Goal: Register for event/course

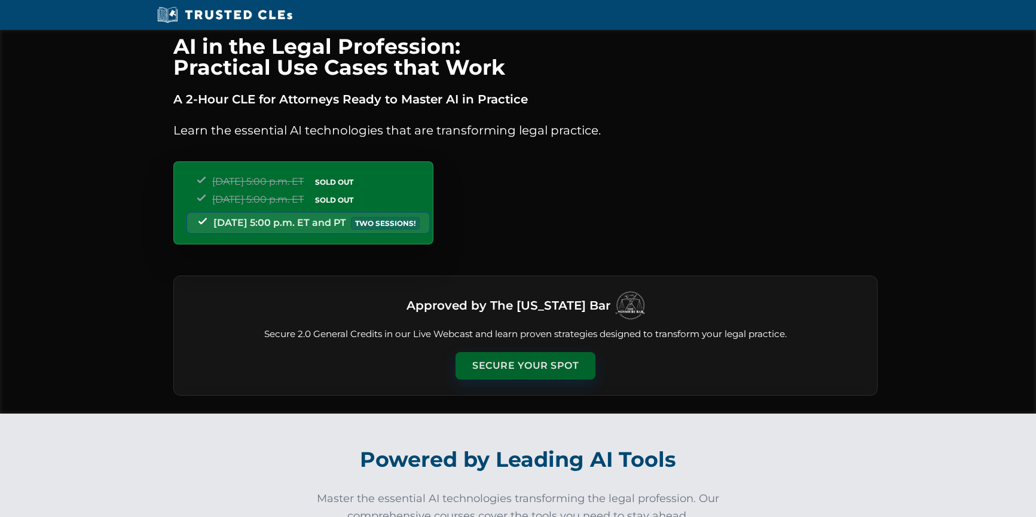
click at [517, 367] on button "Secure Your Spot" at bounding box center [526, 366] width 140 height 28
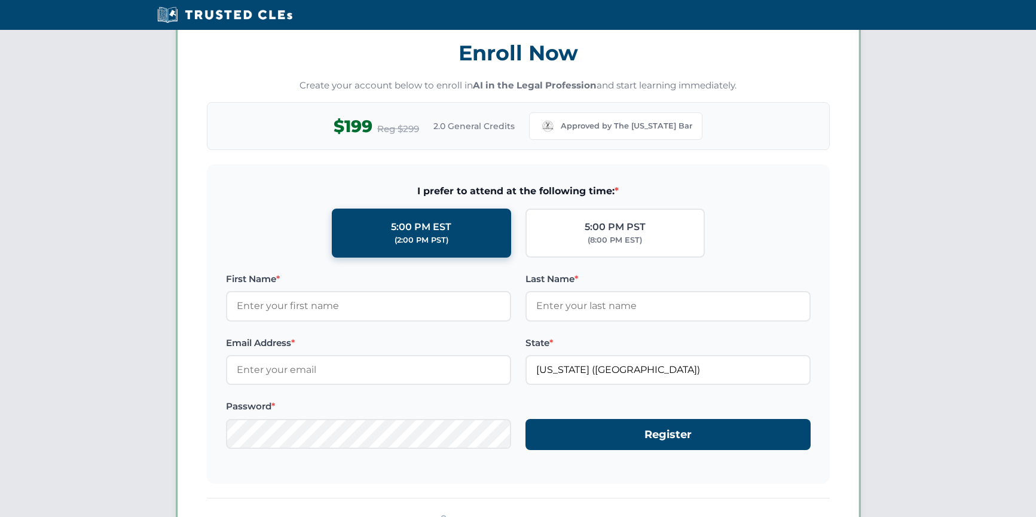
scroll to position [1036, 0]
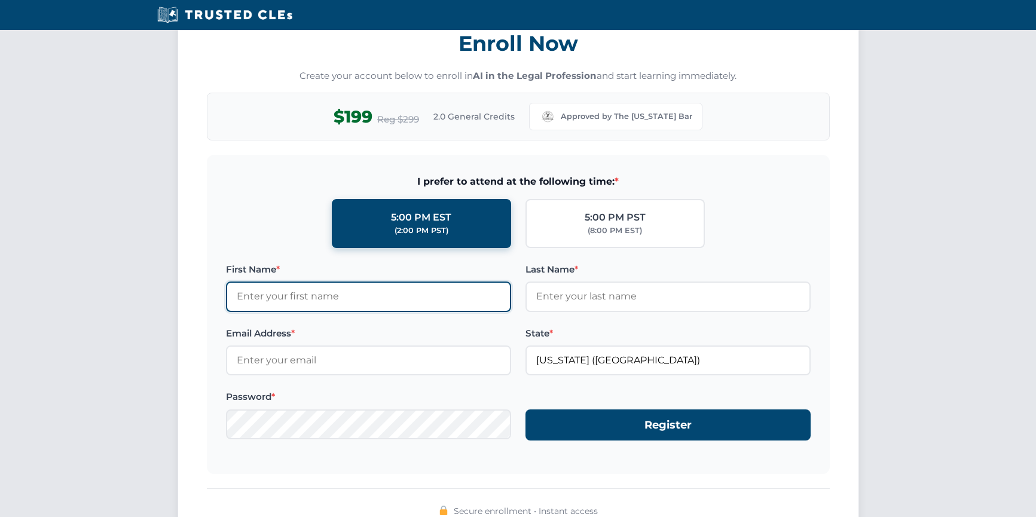
click at [386, 293] on input "First Name *" at bounding box center [368, 297] width 285 height 30
type input "THOMAS"
type input "PULLIAM"
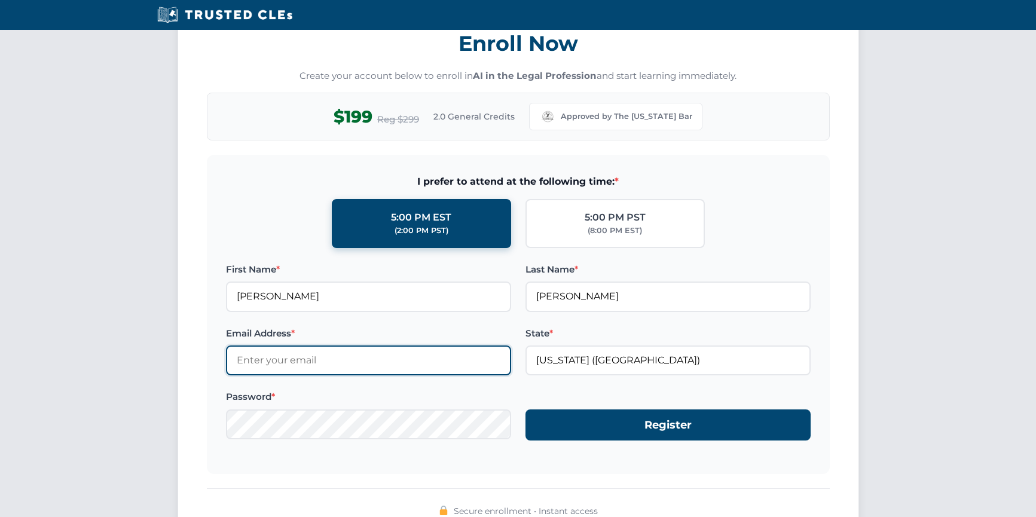
type input "tpulliam@mehanlaw.com"
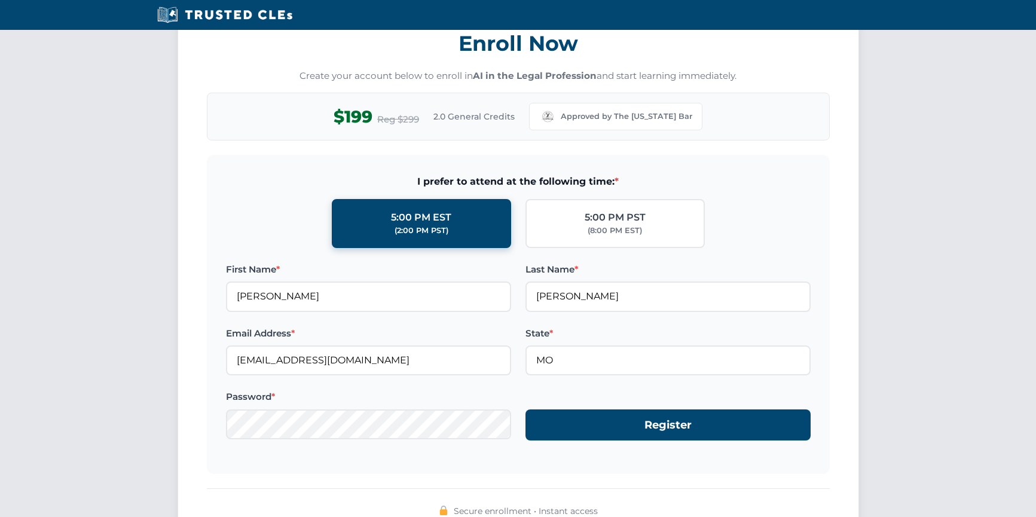
type input "Missouri (MO)"
click at [747, 214] on div "5:00 PM EST (2:00 PM PST) 5:00 PM PST (8:00 PM EST)" at bounding box center [518, 223] width 585 height 49
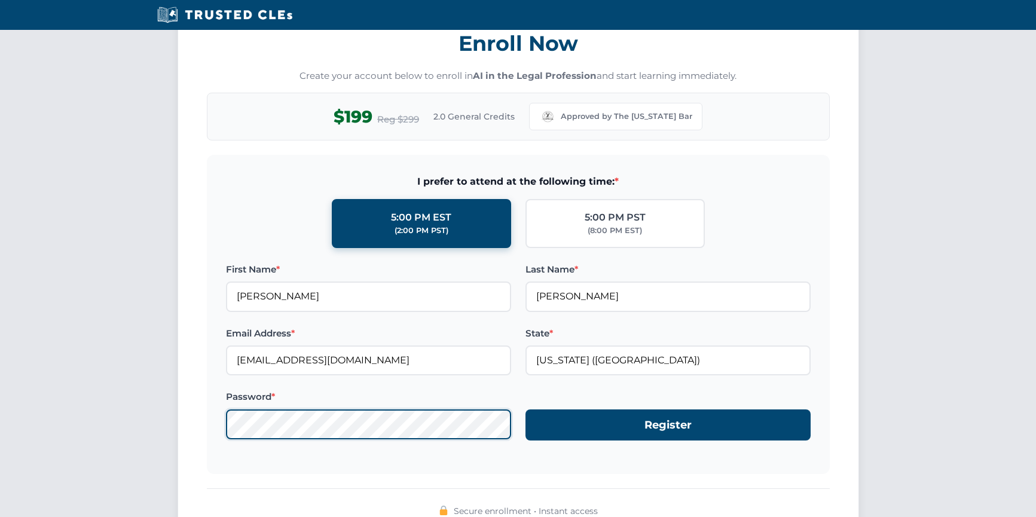
click at [188, 425] on div "Enroll Now Create your account below to enroll in AI in the Legal Profession an…" at bounding box center [519, 271] width 682 height 543
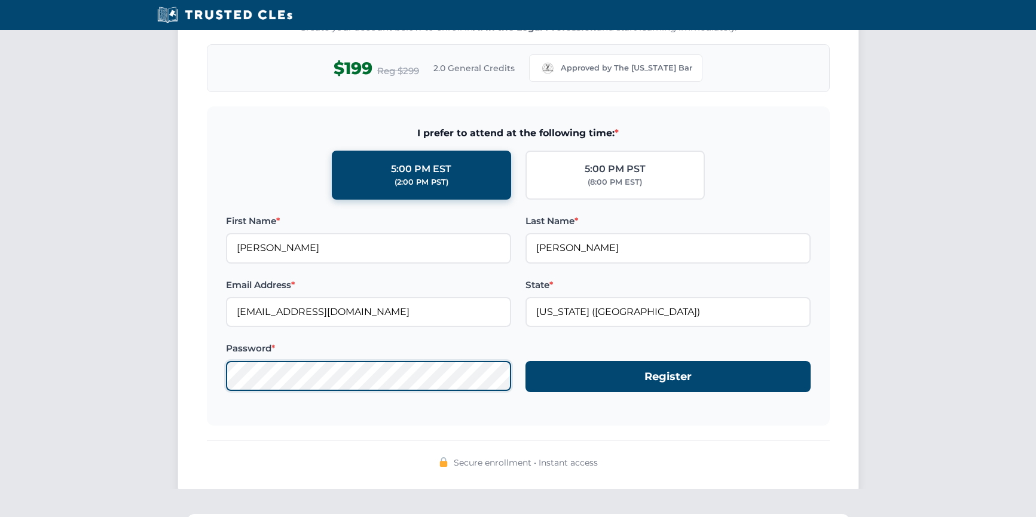
scroll to position [1156, 0]
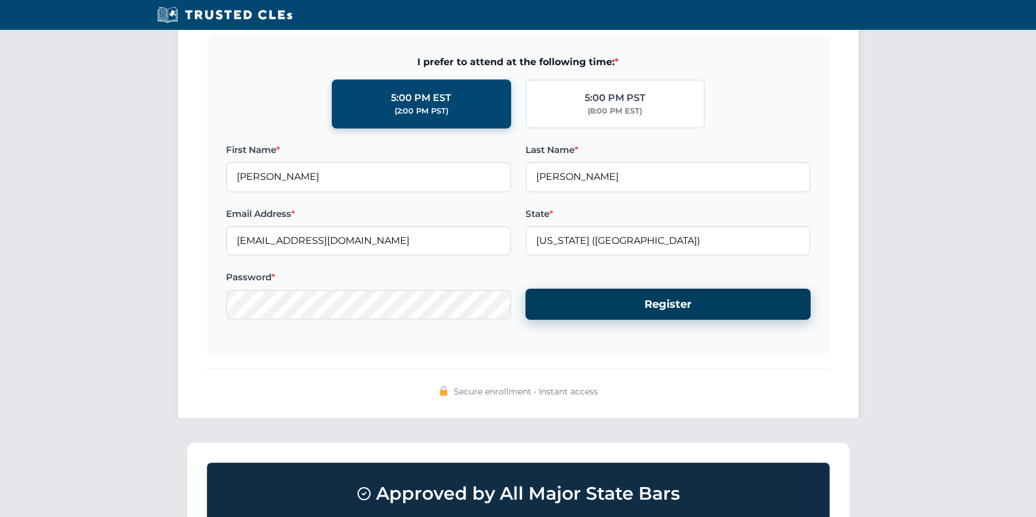
click at [652, 301] on button "Register" at bounding box center [668, 305] width 285 height 32
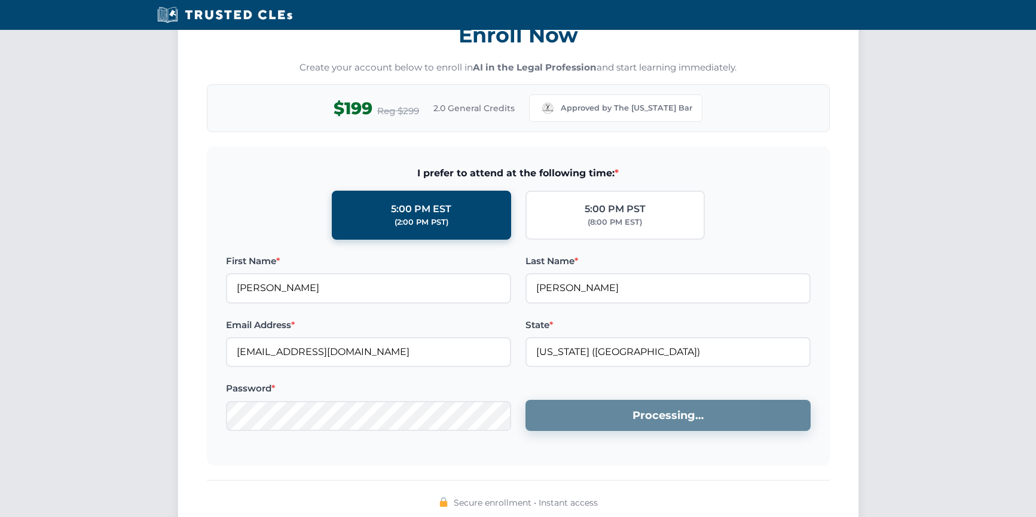
scroll to position [1036, 0]
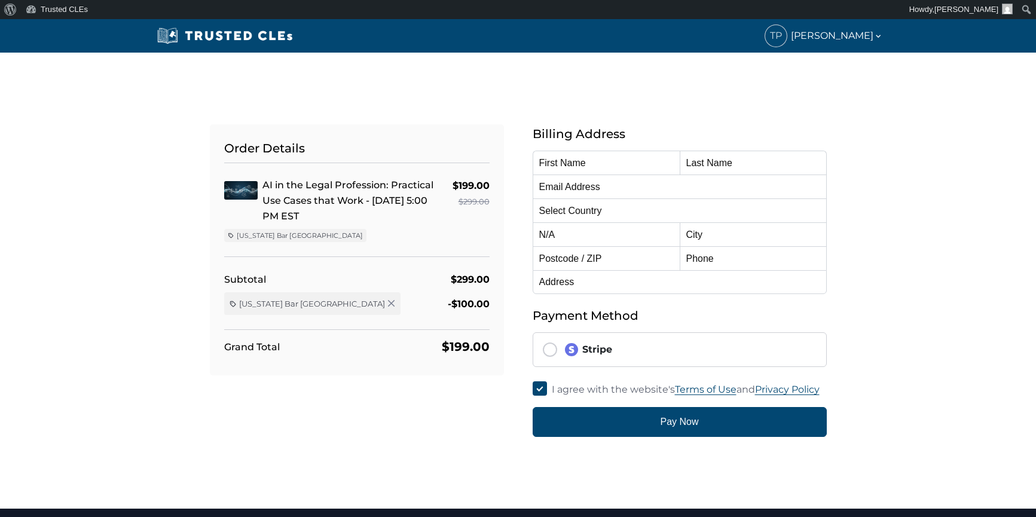
type input "[PERSON_NAME]"
type input "PULLIAM"
type input "tpulliam@mehanlaw.com"
select select "United States"
radio input "true"
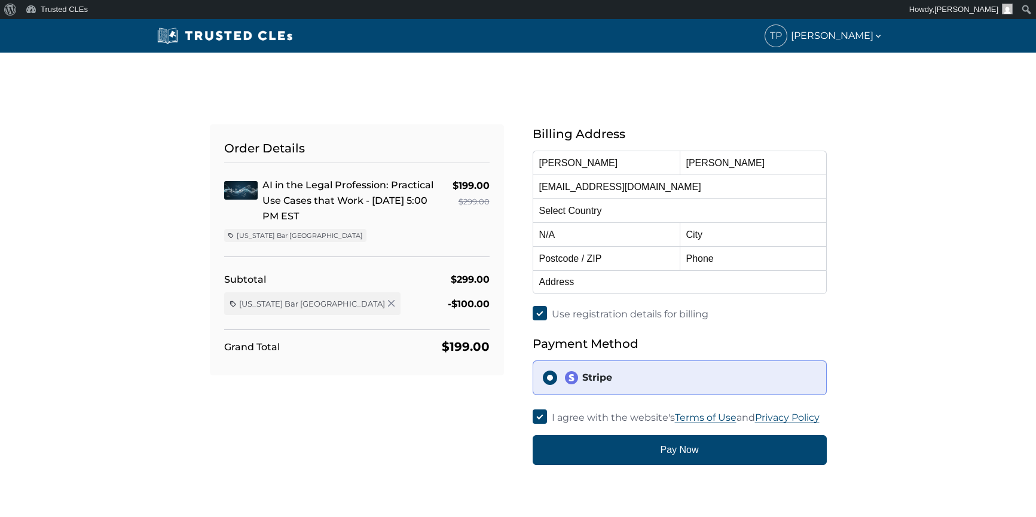
select select "Missouri"
click at [718, 236] on input "text" at bounding box center [753, 234] width 147 height 24
type input "St. Louis"
click at [645, 254] on input "text" at bounding box center [606, 258] width 147 height 24
type input "63105"
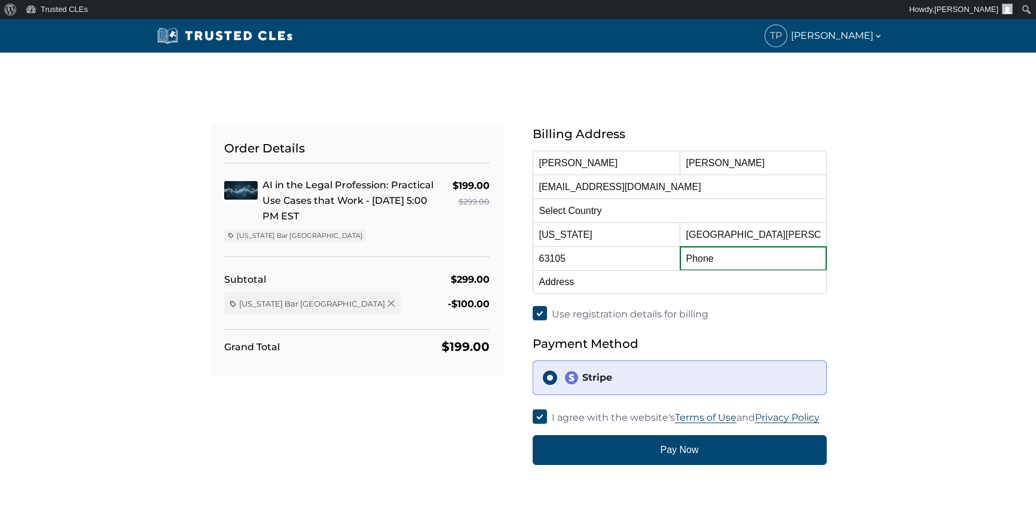
click at [719, 261] on input "text" at bounding box center [753, 258] width 147 height 24
type input "314-725-3200"
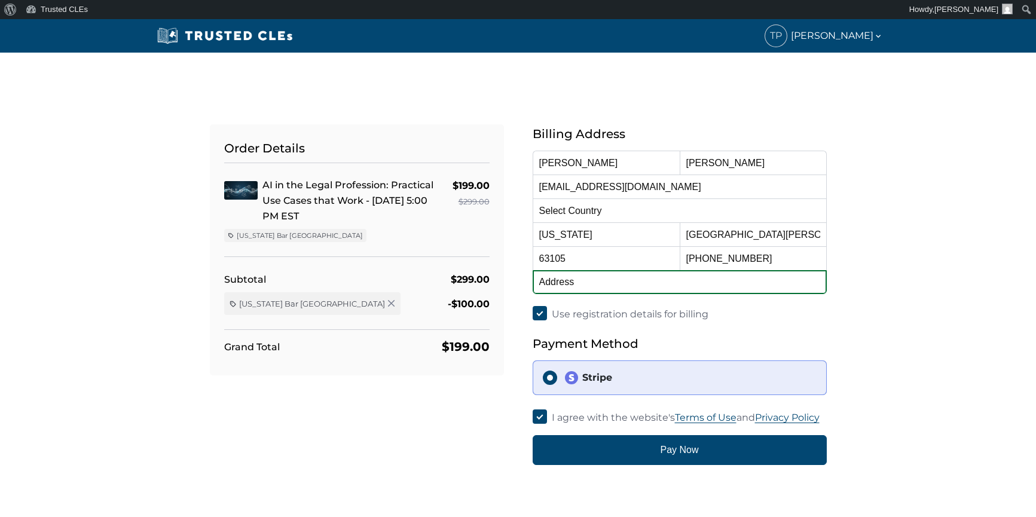
click at [604, 287] on input "text" at bounding box center [680, 282] width 294 height 24
type input "112 South Hanley Road, Suite 200"
click at [844, 316] on div "Order Details AI in the Legal Profession: Practical Use Cases that Work - 10/15…" at bounding box center [518, 281] width 789 height 370
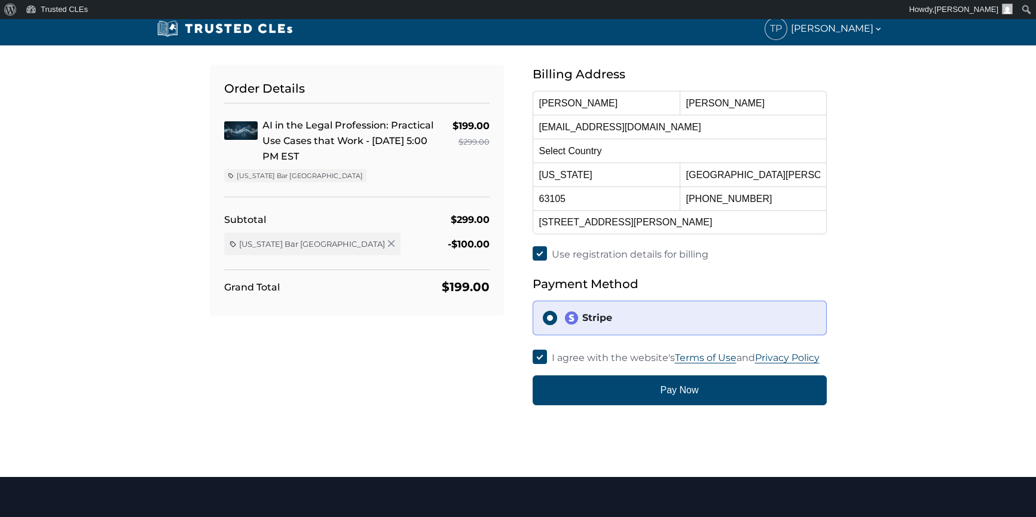
click at [629, 315] on div "Stripe" at bounding box center [691, 318] width 252 height 14
click at [557, 315] on input "Stripe" at bounding box center [550, 318] width 14 height 14
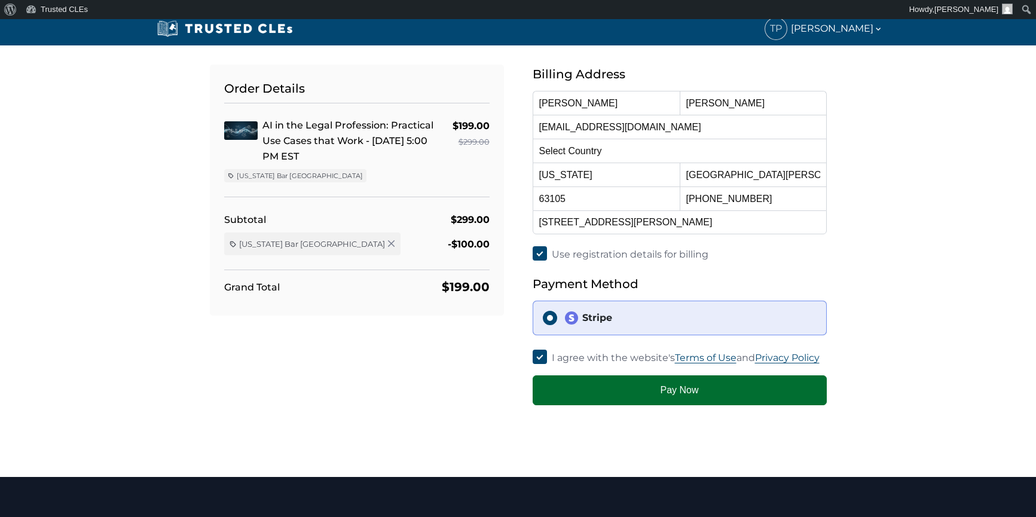
click at [636, 386] on button "Pay Now" at bounding box center [680, 391] width 294 height 30
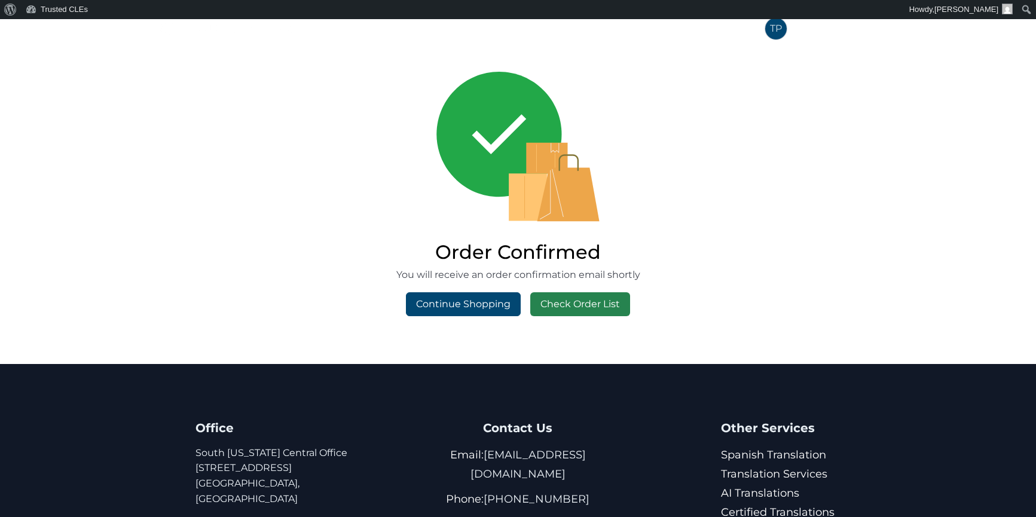
click at [582, 304] on link "Check Order List" at bounding box center [580, 304] width 100 height 24
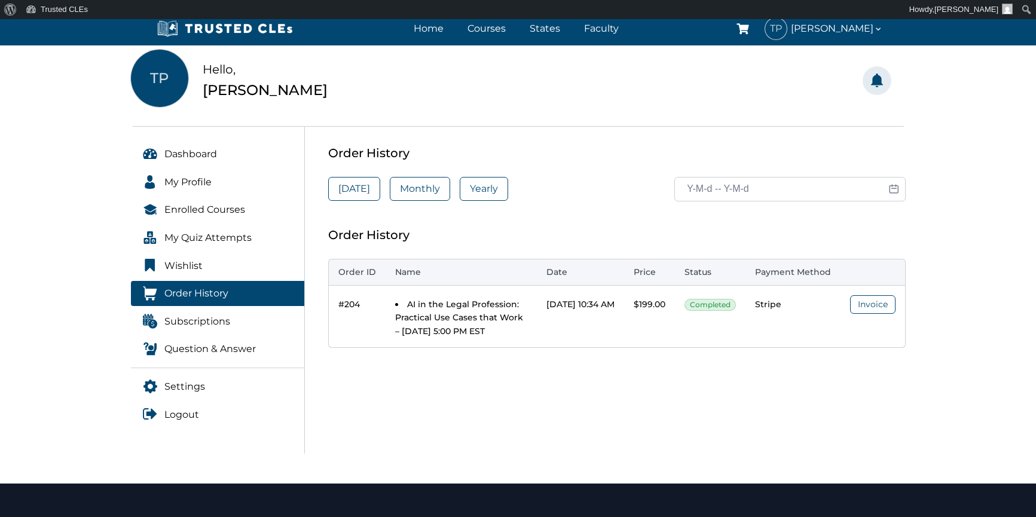
scroll to position [60, 0]
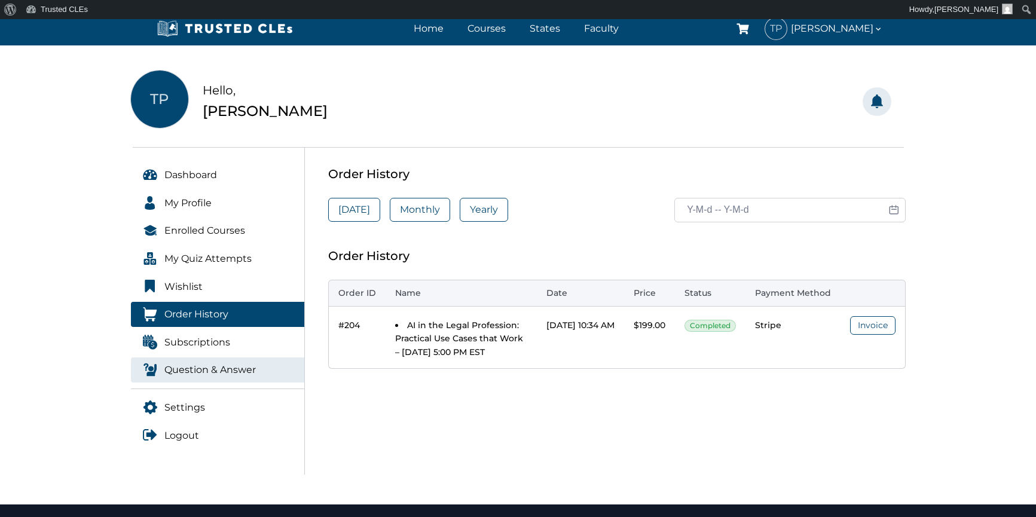
click at [225, 369] on span "Question & Answer" at bounding box center [210, 370] width 92 height 16
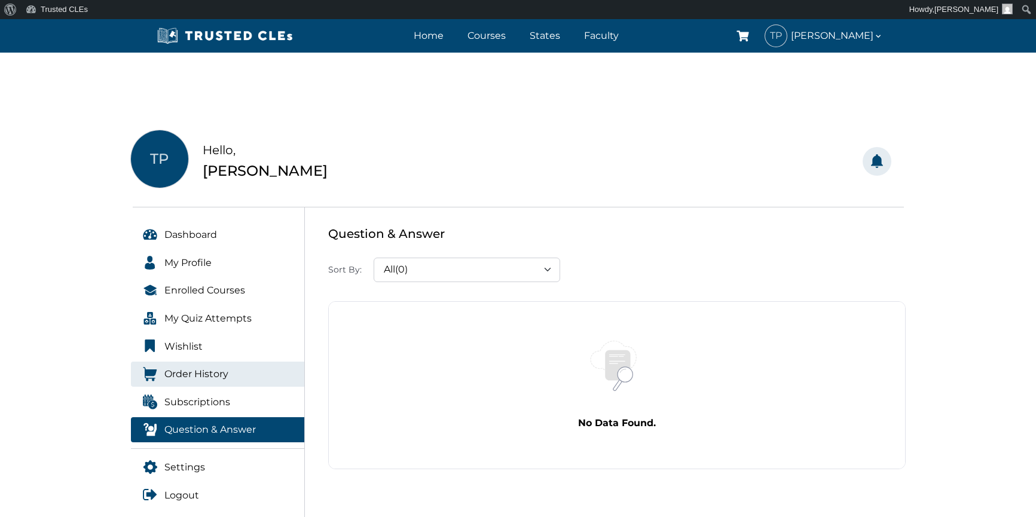
click at [211, 367] on span "Order History" at bounding box center [196, 375] width 64 height 16
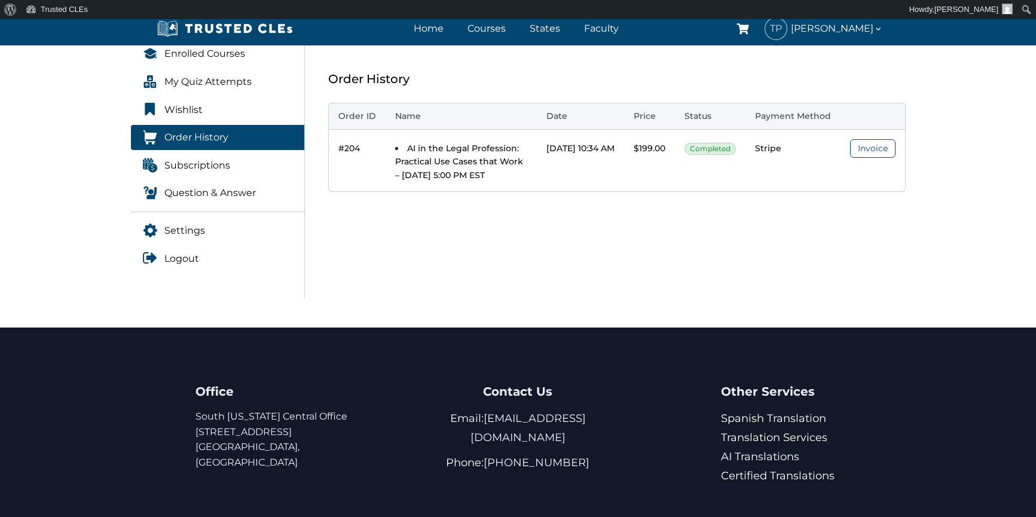
scroll to position [239, 0]
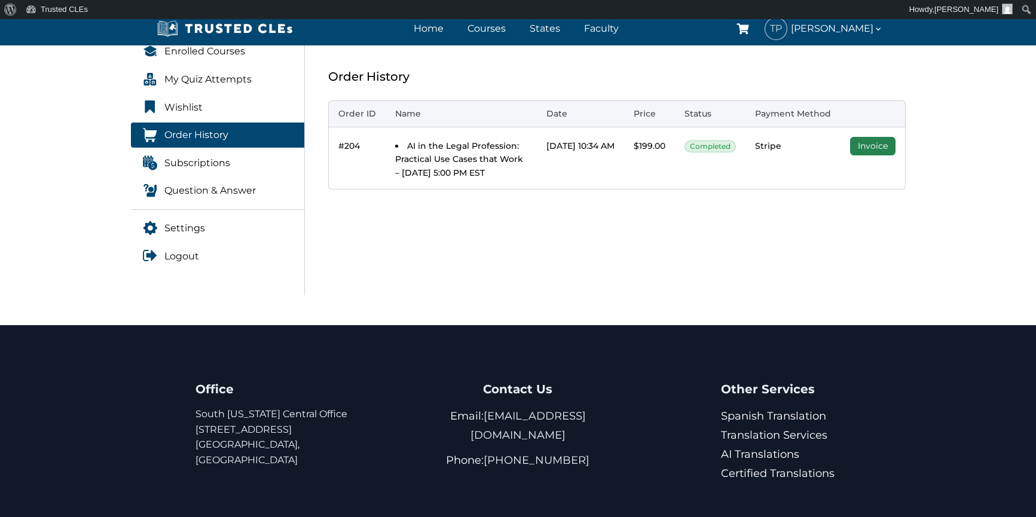
click at [882, 140] on link "Invoice" at bounding box center [872, 146] width 45 height 19
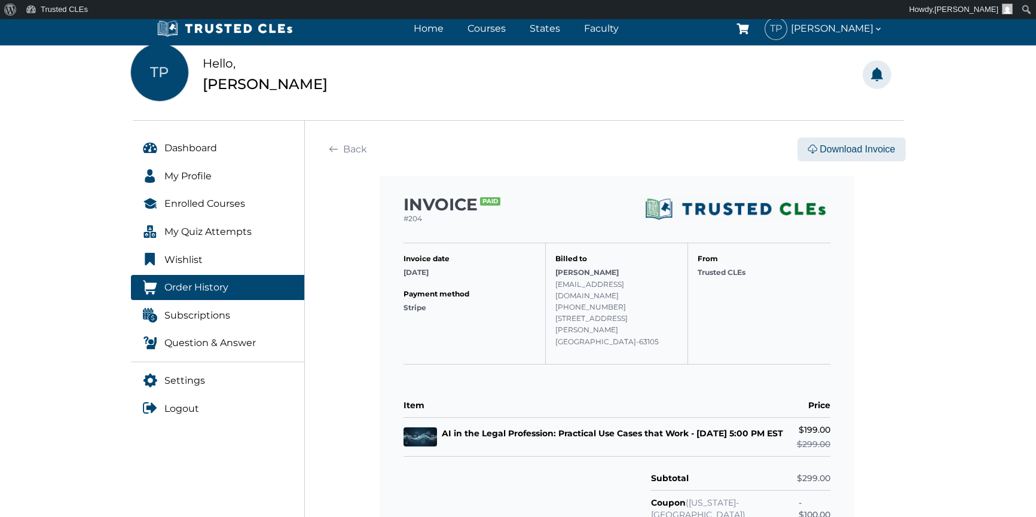
scroll to position [179, 0]
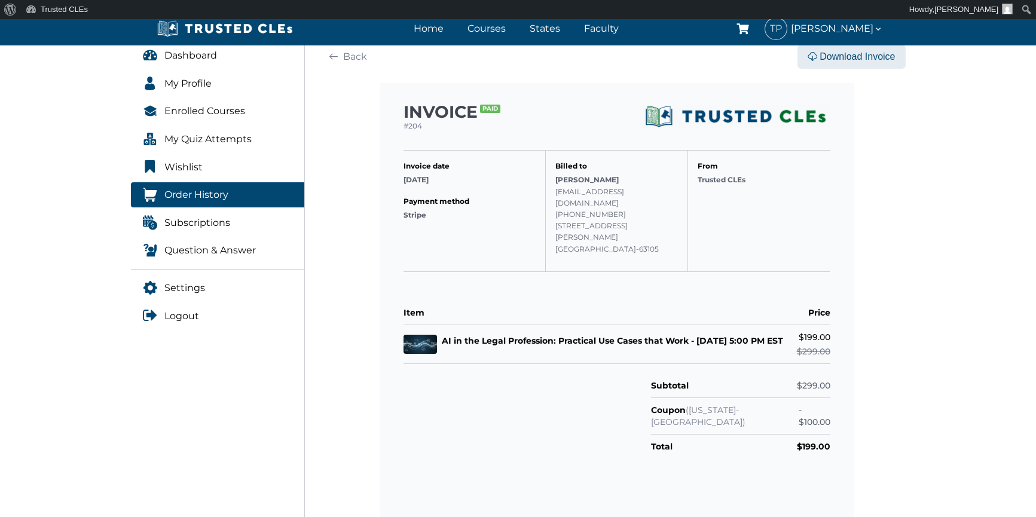
drag, startPoint x: 874, startPoint y: 143, endPoint x: 857, endPoint y: 217, distance: 76.2
click at [857, 217] on div "INVOICE Paid #204 Invoice date [DATE] Payment method Stripe Billed to [PERSON_N…" at bounding box center [617, 419] width 578 height 672
drag, startPoint x: 882, startPoint y: 219, endPoint x: 850, endPoint y: 59, distance: 164.0
click at [850, 59] on button "Download Invoice" at bounding box center [852, 57] width 108 height 24
click at [909, 129] on div "Back Download Invoice INVOICE Paid #204 Invoice date 15 Oct, 2025 Payment metho…" at bounding box center [617, 409] width 592 height 763
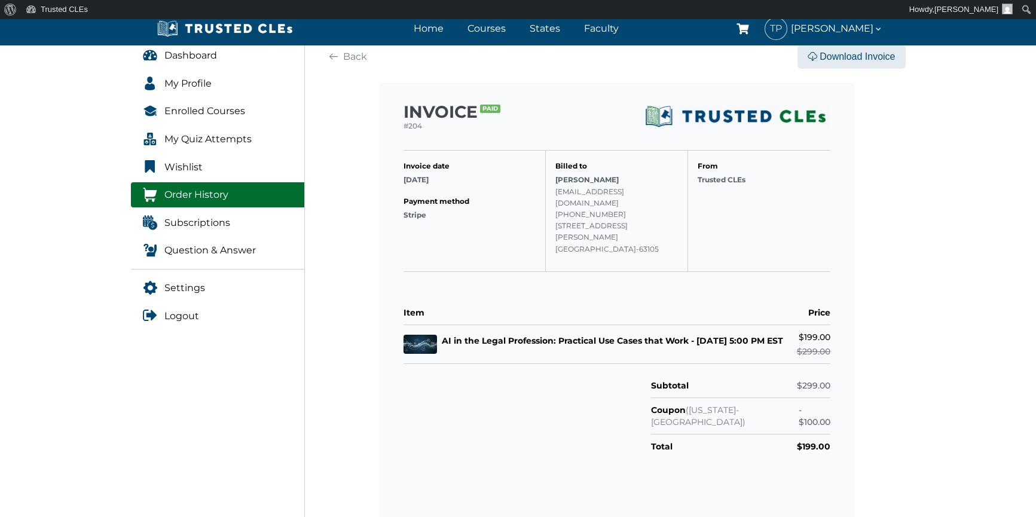
click at [238, 200] on link "Order History" at bounding box center [218, 194] width 174 height 25
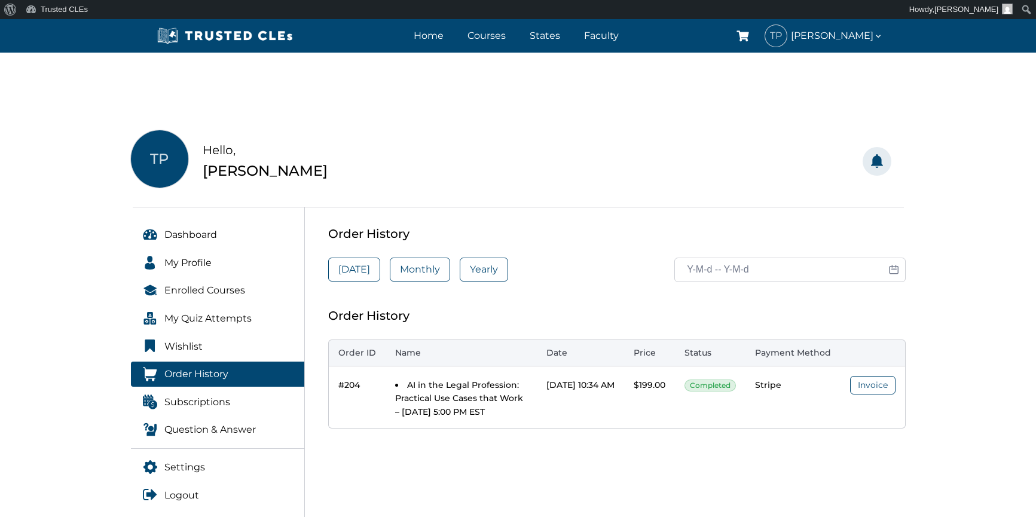
click at [959, 127] on div "TP Hello, [PERSON_NAME] Notifications Mark as Read [PERSON_NAME] as Unread No N…" at bounding box center [518, 332] width 1036 height 464
